Goal: Task Accomplishment & Management: Use online tool/utility

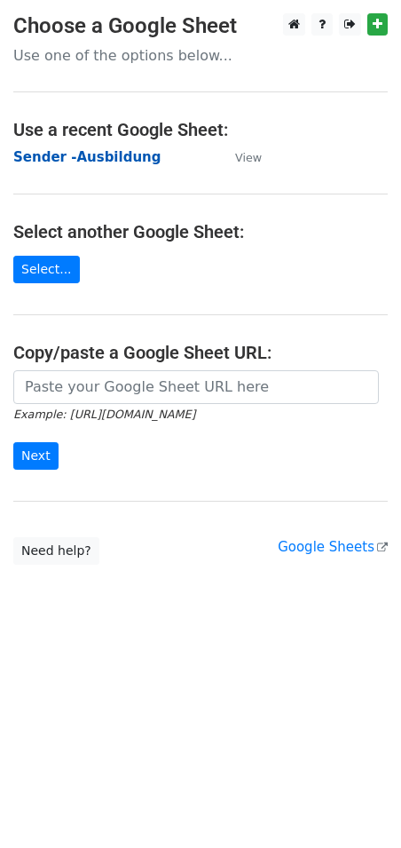
click at [76, 156] on strong "Sender -Ausbildung" at bounding box center [86, 157] width 147 height 16
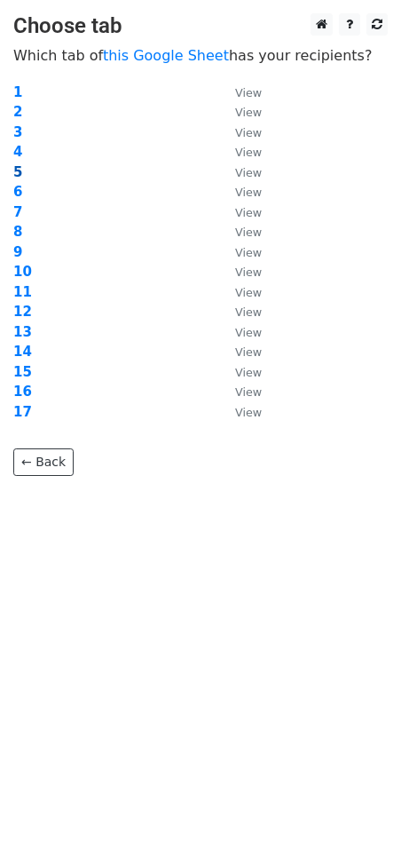
click at [13, 172] on strong "5" at bounding box center [17, 172] width 9 height 16
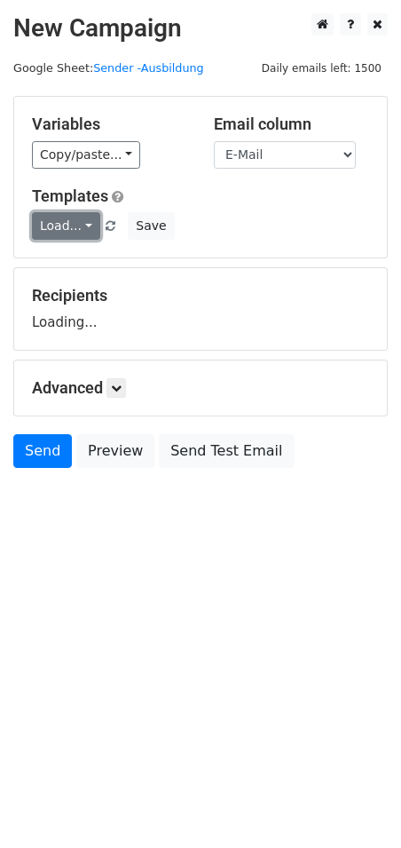
click at [76, 223] on link "Load..." at bounding box center [66, 226] width 68 height 28
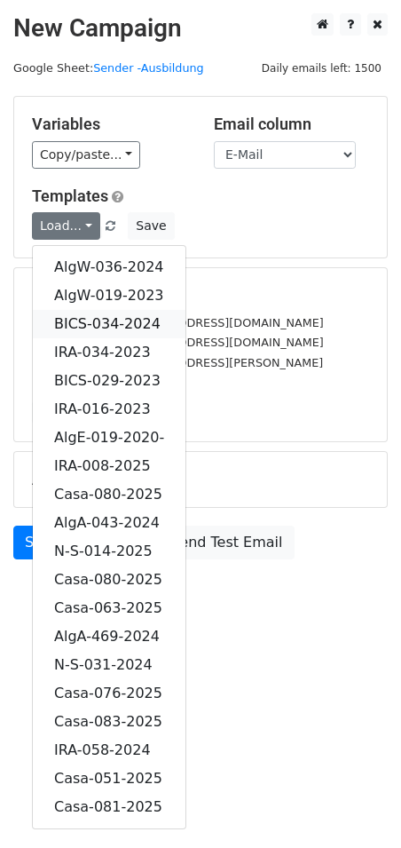
click at [142, 321] on link "BICS-034-2024" at bounding box center [109, 324] width 153 height 28
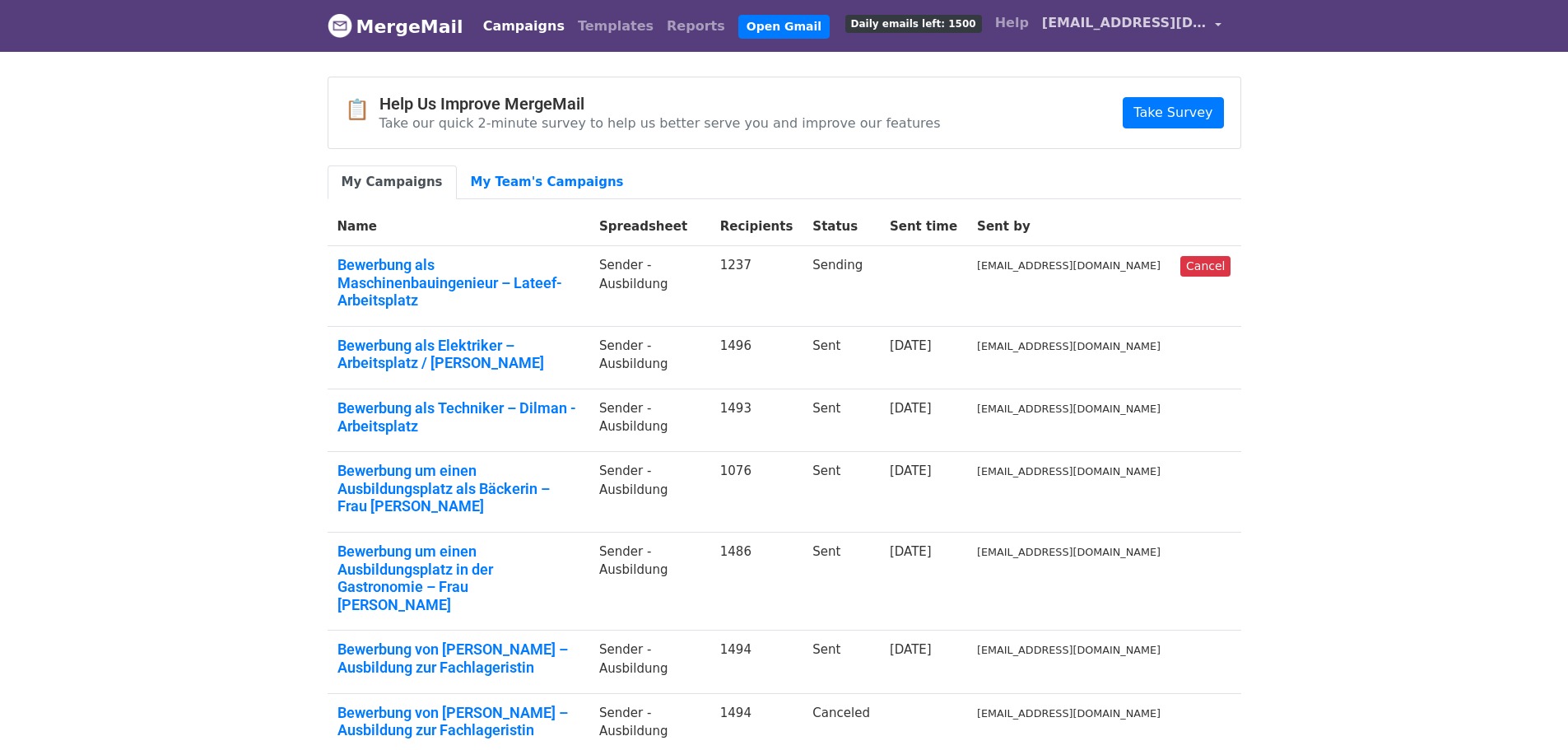
click at [1217, 26] on link "[EMAIL_ADDRESS][DOMAIN_NAME]" at bounding box center [1131, 26] width 193 height 39
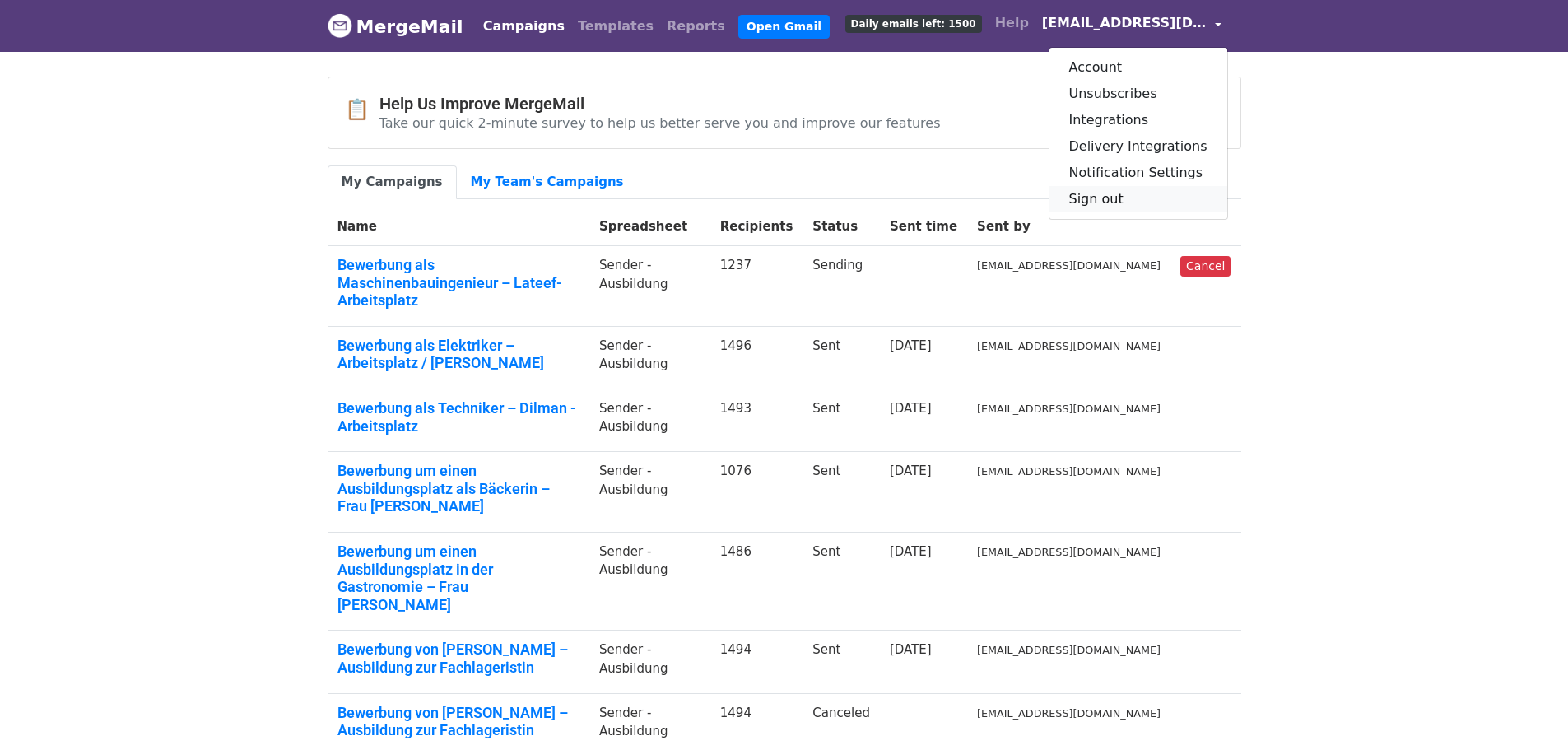
click at [1166, 198] on link "Sign out" at bounding box center [1139, 199] width 178 height 26
